Goal: Navigation & Orientation: Find specific page/section

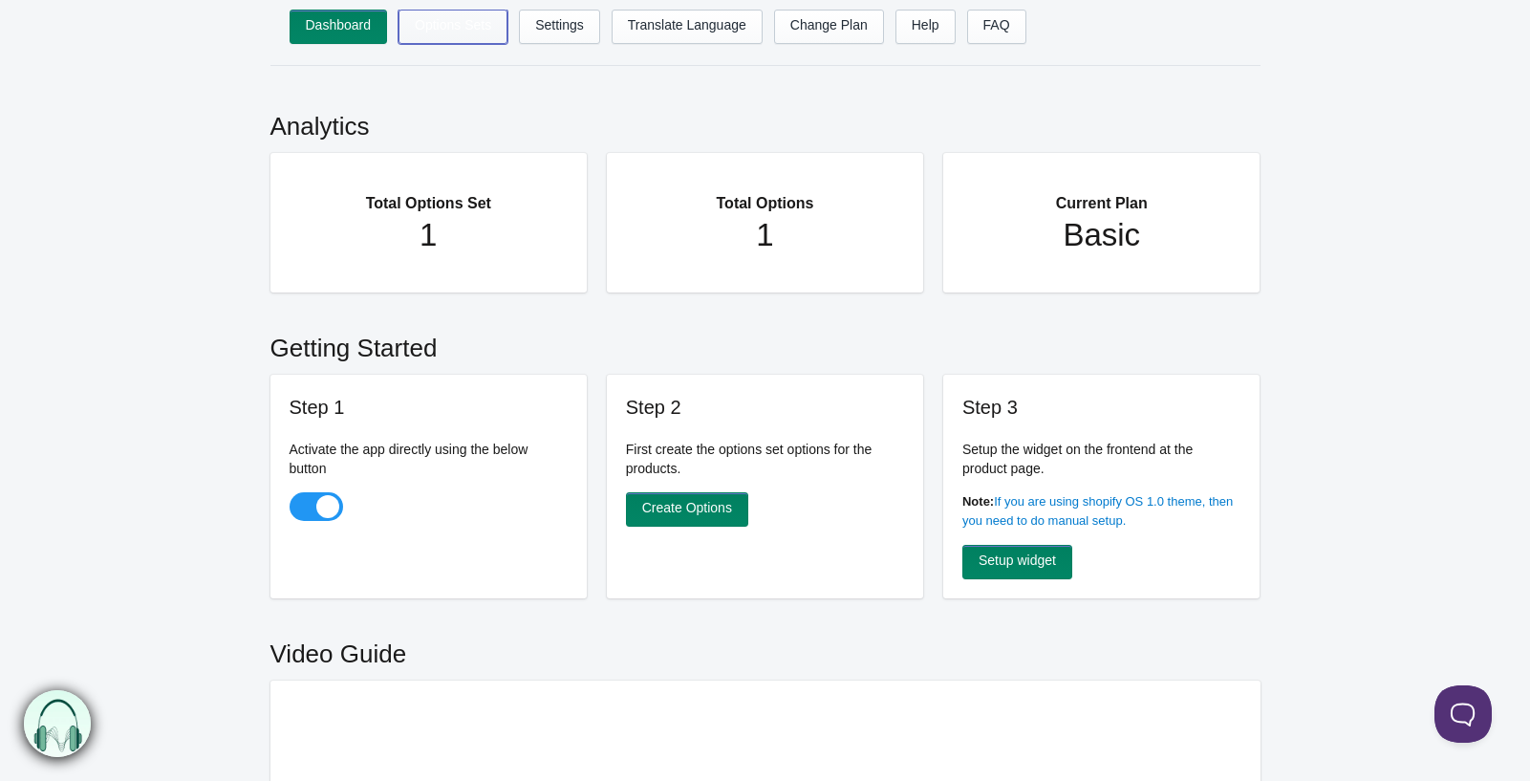
click at [448, 22] on link "Options Sets" at bounding box center [453, 27] width 109 height 34
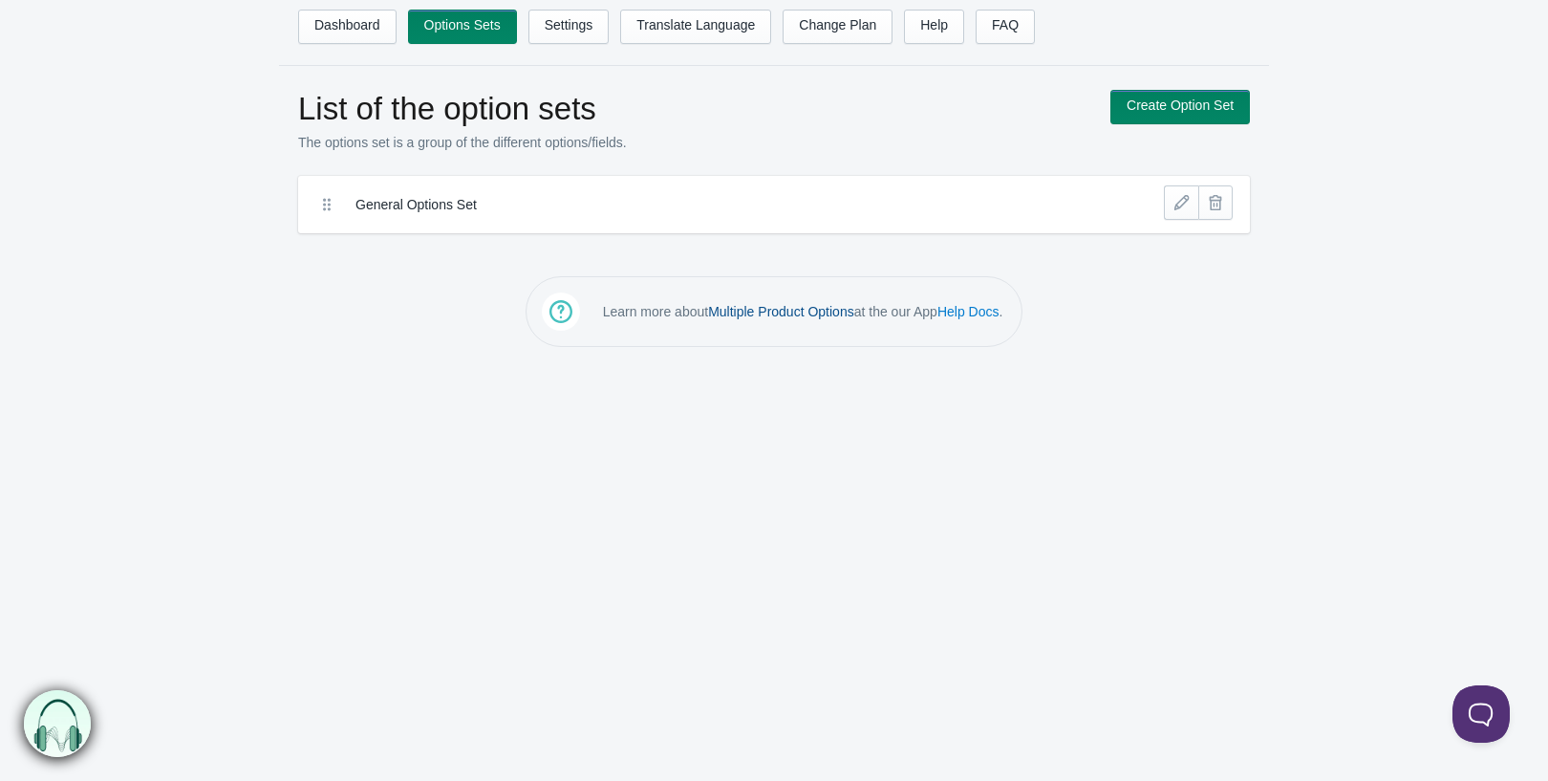
click at [750, 304] on link "Multiple Product Options" at bounding box center [781, 311] width 146 height 15
click at [529, 31] on link "Settings" at bounding box center [569, 27] width 81 height 34
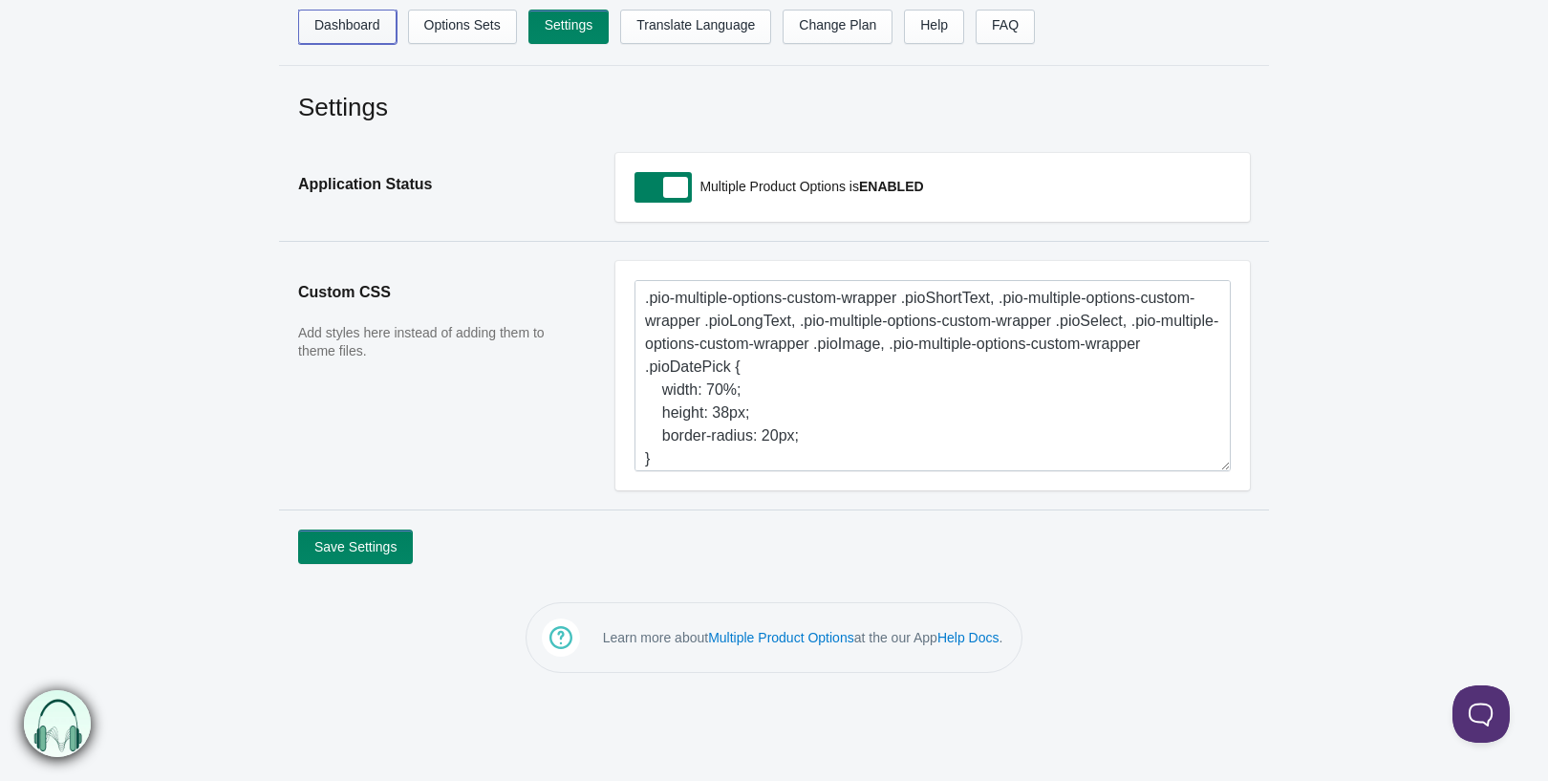
click at [328, 20] on link "Dashboard" at bounding box center [347, 27] width 98 height 34
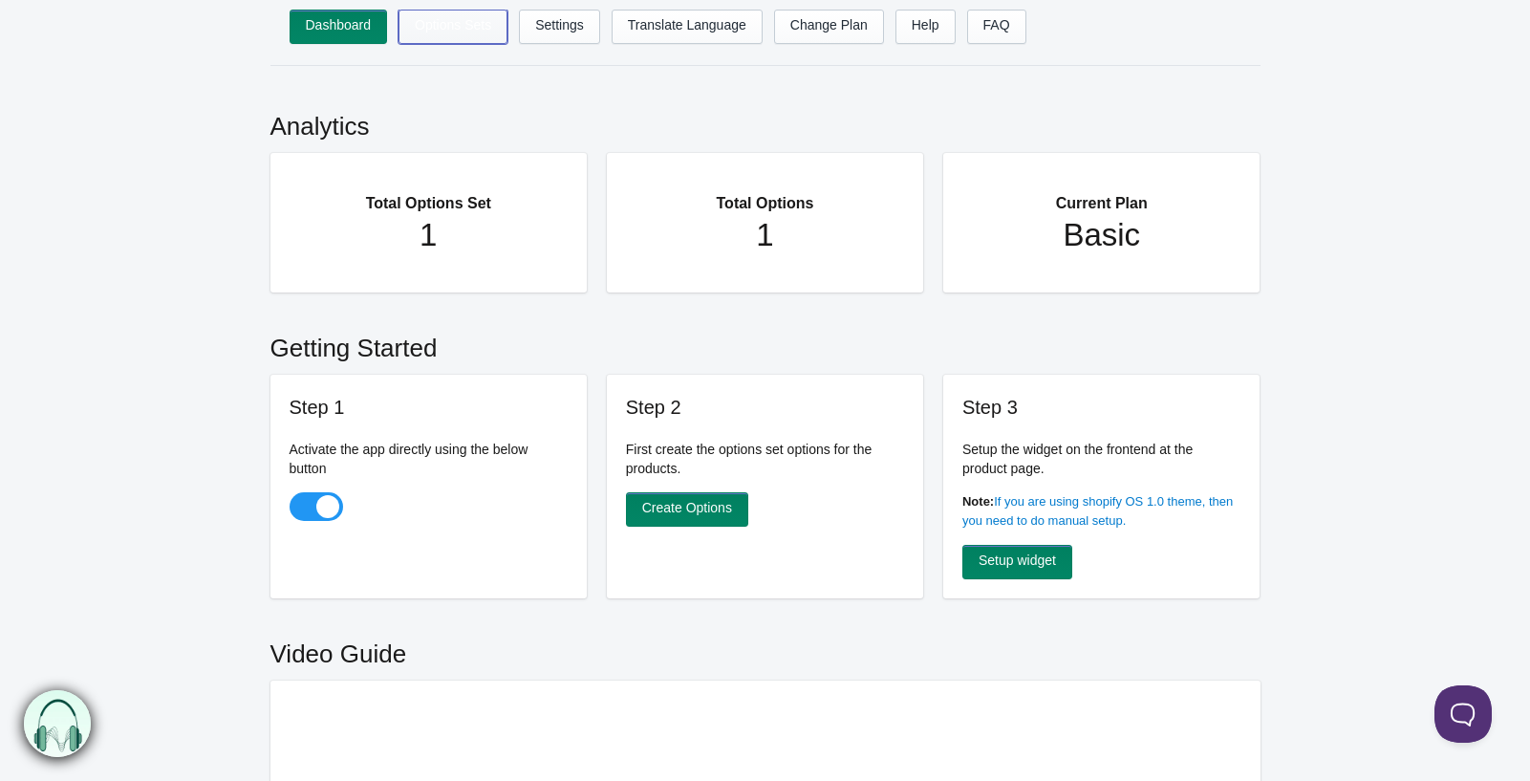
click at [415, 22] on link "Options Sets" at bounding box center [453, 27] width 109 height 34
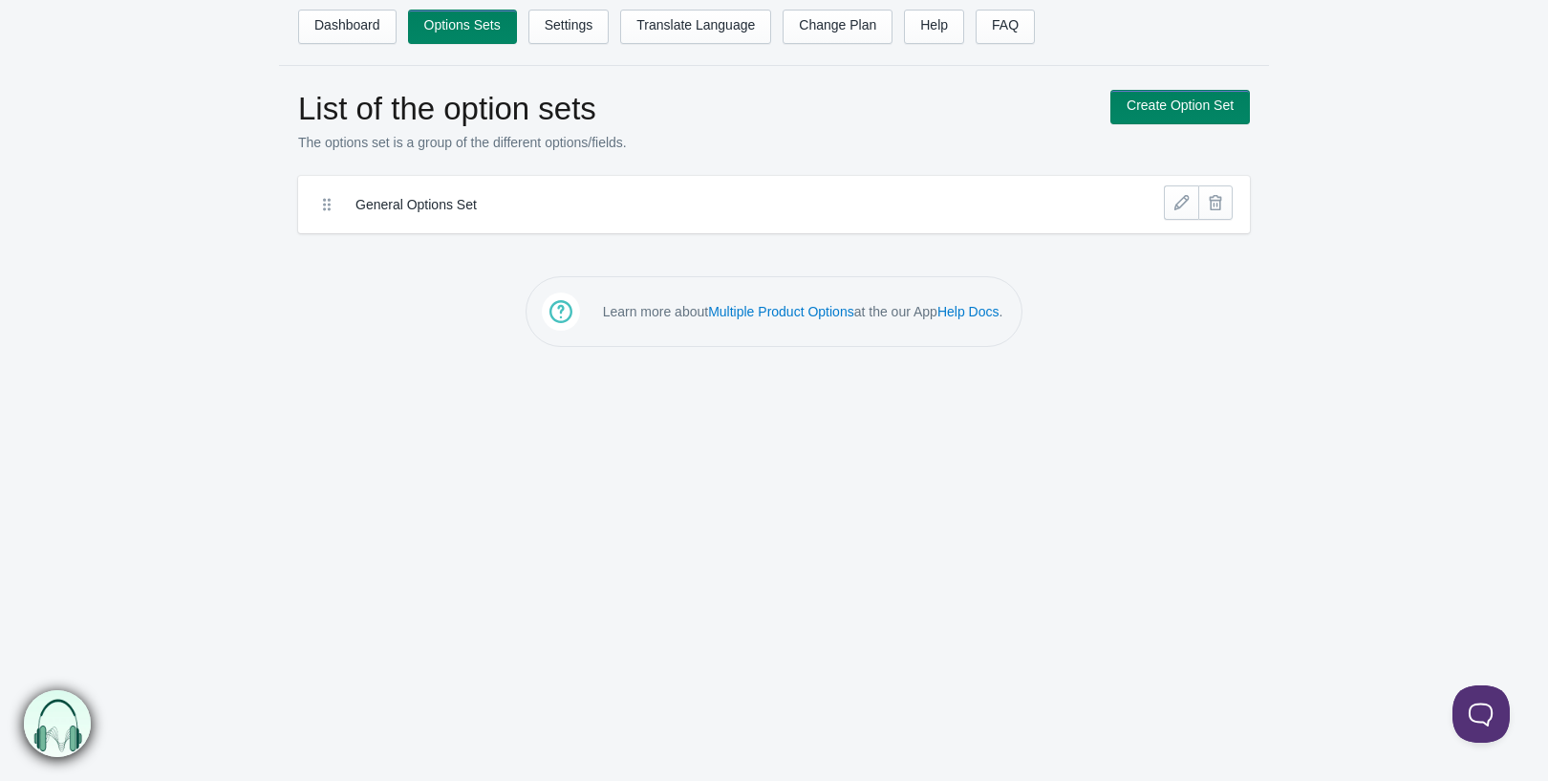
click at [406, 195] on label "General Options Set" at bounding box center [704, 204] width 697 height 19
